Goal: Task Accomplishment & Management: Use online tool/utility

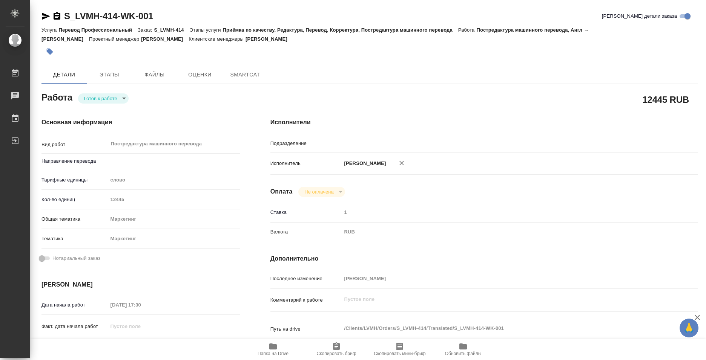
type textarea "x"
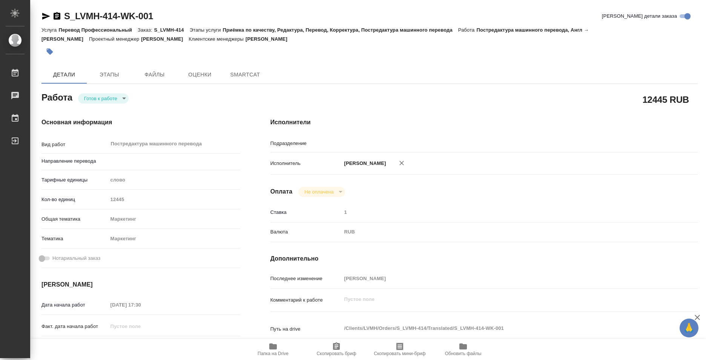
type input "Проектный офис"
type textarea "x"
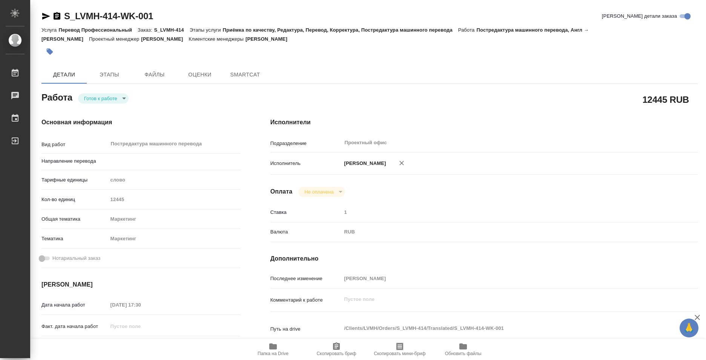
type textarea "x"
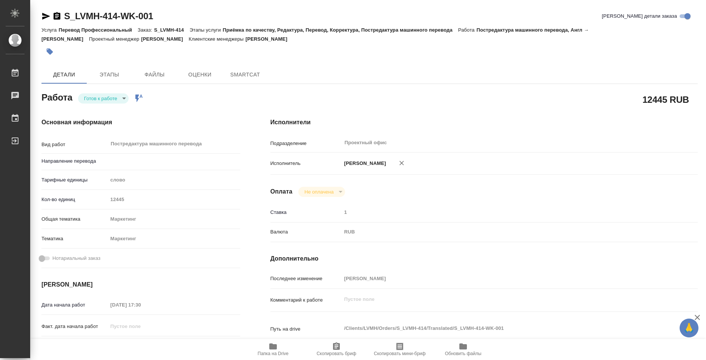
type textarea "x"
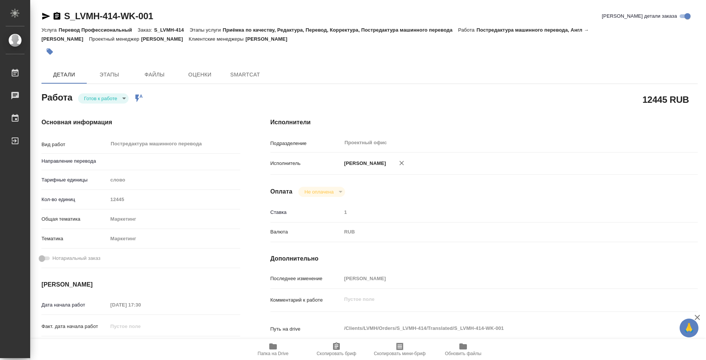
type textarea "x"
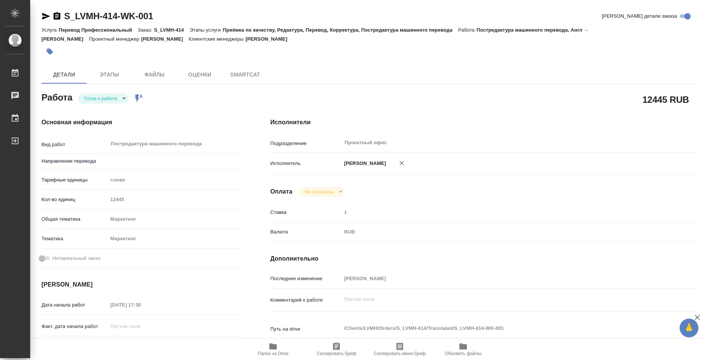
type textarea "x"
type input "англ-рус"
type textarea "x"
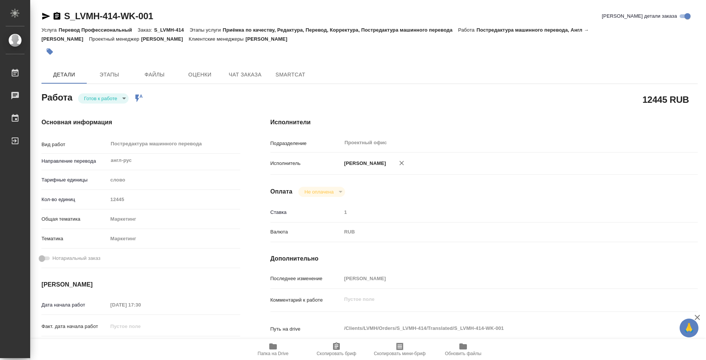
type textarea "x"
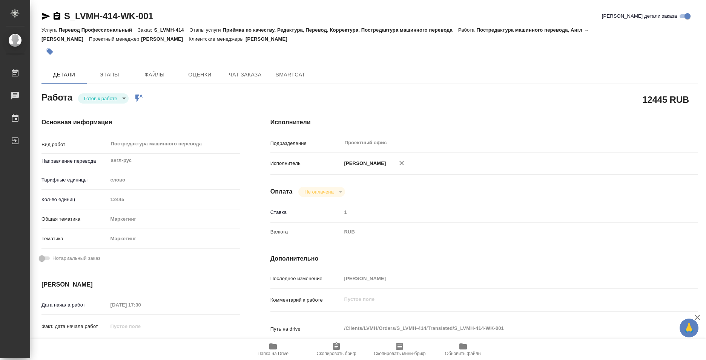
type textarea "x"
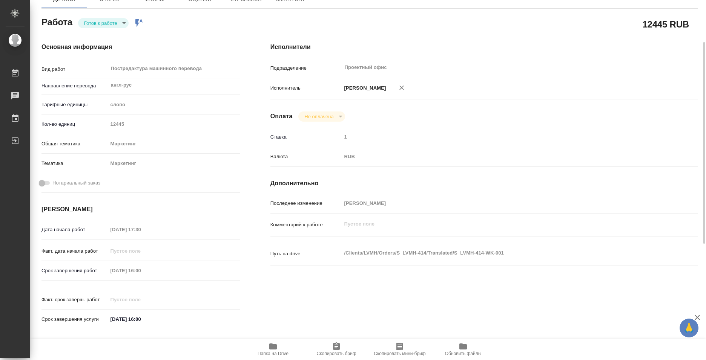
type textarea "x"
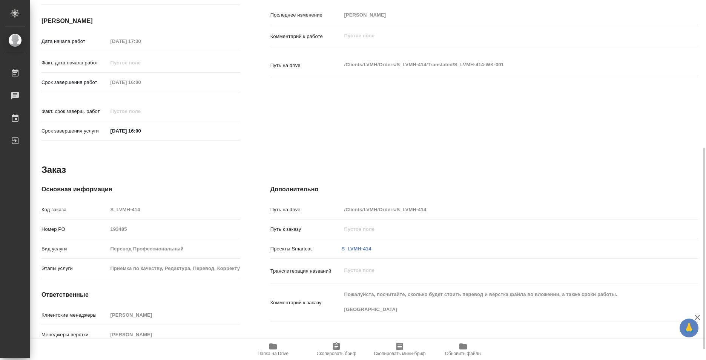
scroll to position [283, 0]
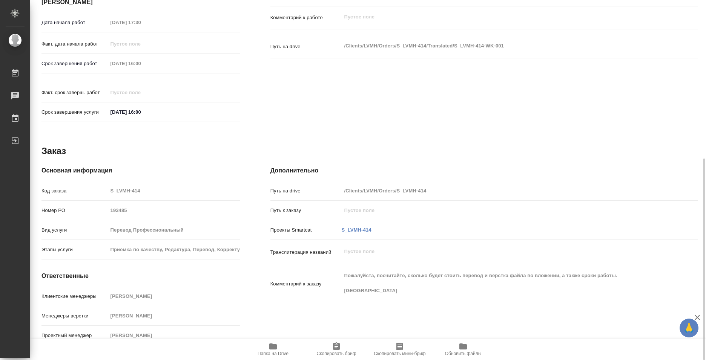
click at [271, 348] on icon "button" at bounding box center [273, 347] width 8 height 6
